Goal: Check status

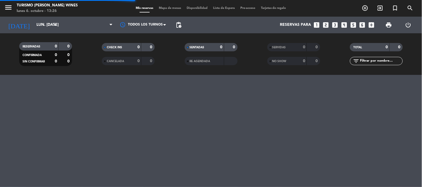
click at [4, 6] on icon "menu" at bounding box center [8, 7] width 8 height 8
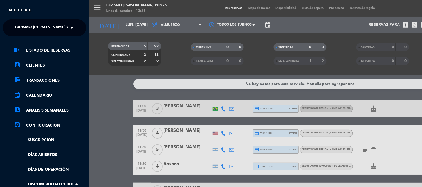
click at [68, 27] on span at bounding box center [72, 28] width 9 height 12
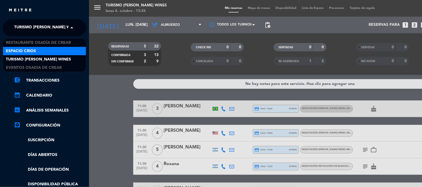
click at [49, 49] on div "Espacio Crios" at bounding box center [44, 51] width 83 height 8
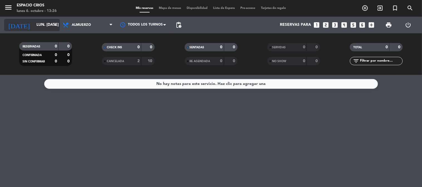
click at [34, 26] on input "lun. [DATE]" at bounding box center [60, 25] width 53 height 10
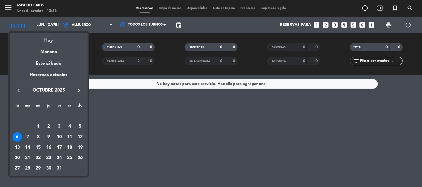
click at [48, 148] on div "16" at bounding box center [48, 147] width 9 height 9
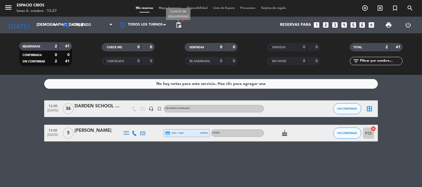
click at [177, 24] on span "pending_actions" at bounding box center [178, 25] width 7 height 7
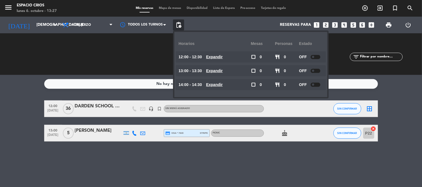
click at [155, 51] on div "CHECK INS 0 0" at bounding box center [128, 54] width 83 height 6
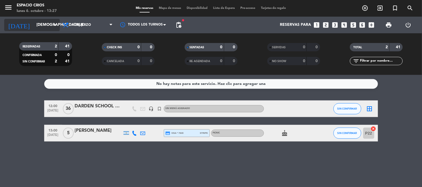
click at [40, 26] on input "[DEMOGRAPHIC_DATA] [DATE]" at bounding box center [60, 25] width 53 height 10
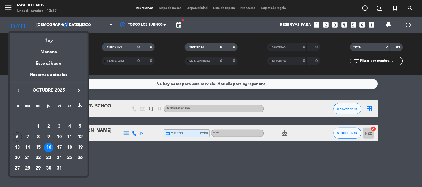
click at [61, 149] on div "17" at bounding box center [58, 147] width 9 height 9
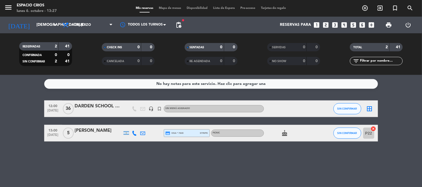
type input "vie. [DATE]"
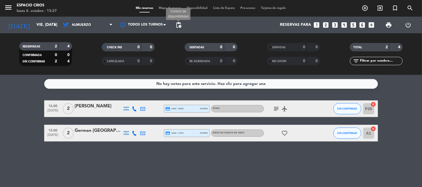
click at [179, 27] on span "pending_actions" at bounding box center [178, 25] width 7 height 7
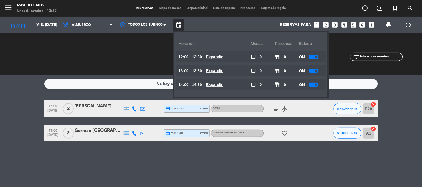
click at [131, 55] on div "CHECK INS 0 0" at bounding box center [128, 54] width 83 height 6
